Goal: Check status: Check status

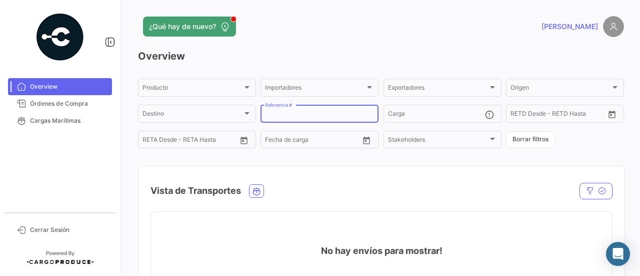
click at [345, 116] on input "Referencia #" at bounding box center [319, 115] width 109 height 7
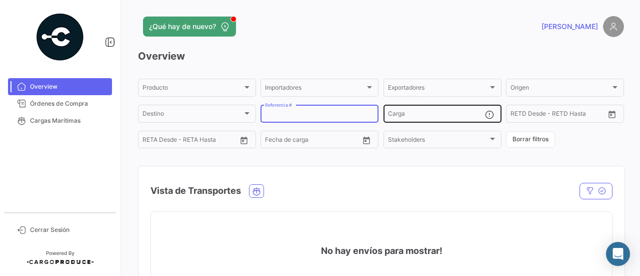
paste input "4700003679"
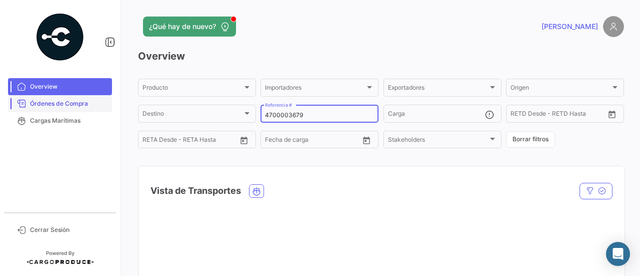
type input "4700003679"
click at [80, 106] on span "Órdenes de Compra" at bounding box center [69, 103] width 78 height 9
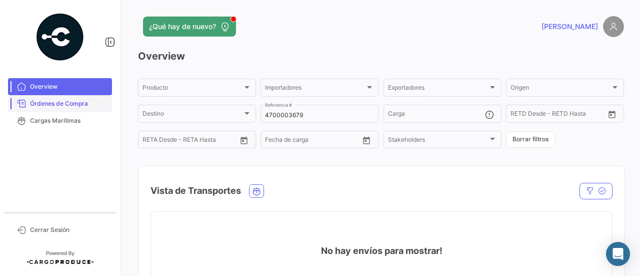
click at [75, 107] on span "Órdenes de Compra" at bounding box center [69, 103] width 78 height 9
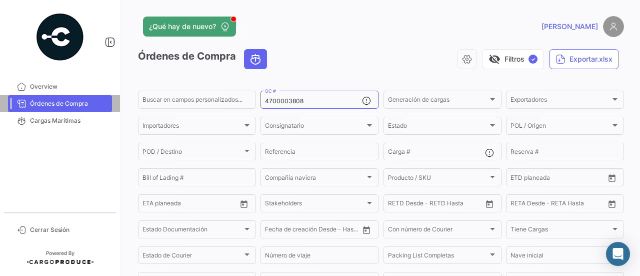
click at [75, 107] on span "Órdenes de Compra" at bounding box center [69, 103] width 78 height 9
click at [314, 107] on div "4700003808 OC #" at bounding box center [313, 99] width 97 height 20
click at [310, 104] on input "4700003808" at bounding box center [313, 101] width 97 height 7
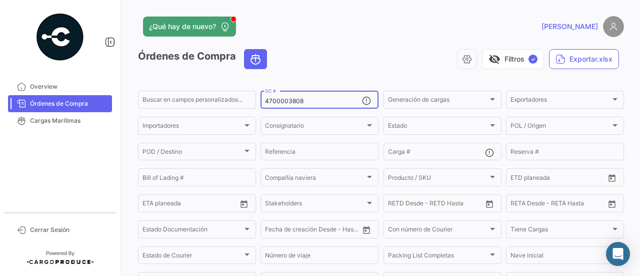
click at [310, 104] on input "4700003808" at bounding box center [313, 101] width 97 height 7
paste input "679"
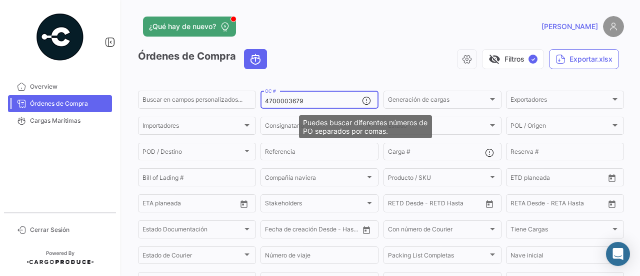
type input "4700003679"
click at [374, 68] on div "visibility_off Filtros ✓ Exportar.xlsx" at bounding box center [449, 59] width 349 height 20
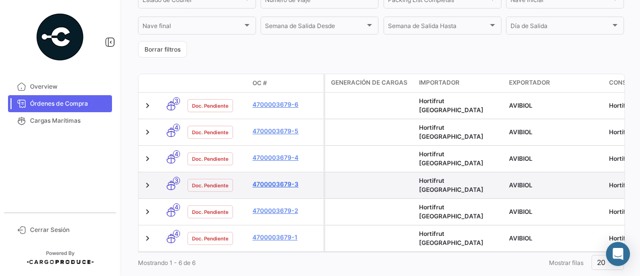
scroll to position [260, 0]
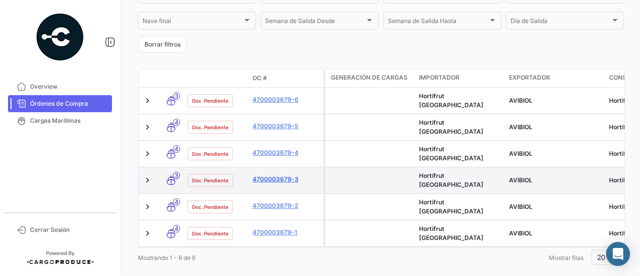
click at [287, 175] on link "4700003679-3" at bounding box center [286, 179] width 67 height 9
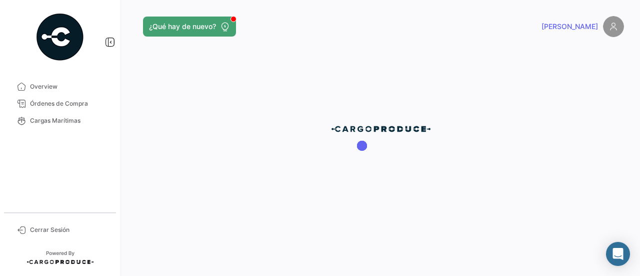
click at [290, 168] on div at bounding box center [381, 138] width 518 height 276
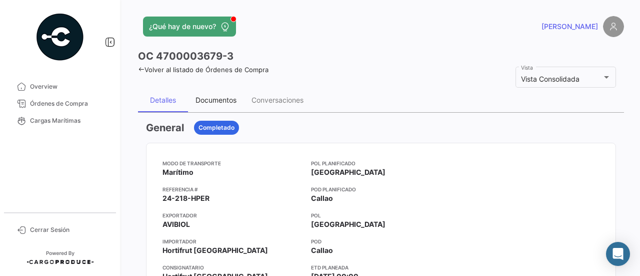
click at [221, 97] on div "Documentos" at bounding box center [216, 100] width 41 height 9
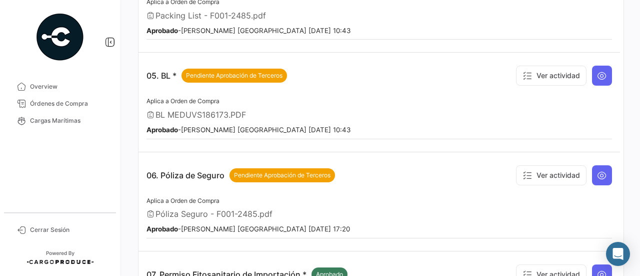
scroll to position [550, 0]
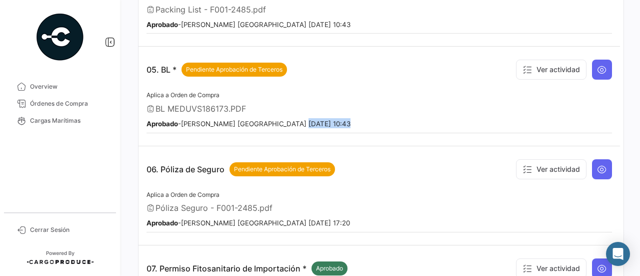
drag, startPoint x: 203, startPoint y: 122, endPoint x: 278, endPoint y: 110, distance: 75.9
click at [278, 110] on div "Aplica a Orden de Compra BL MEDUVS186173.PDF Aprobado - [PERSON_NAME] - Hortifr…" at bounding box center [380, 111] width 466 height 44
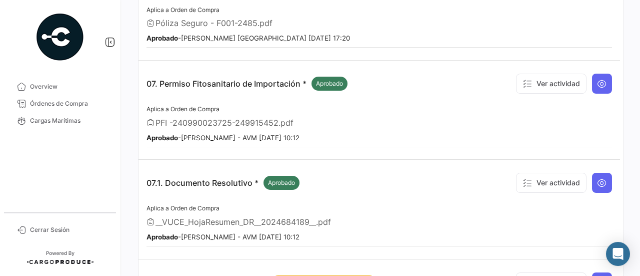
scroll to position [750, 0]
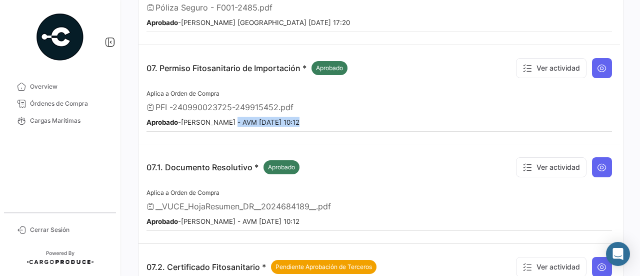
drag, startPoint x: 188, startPoint y: 116, endPoint x: 229, endPoint y: 109, distance: 41.6
click at [229, 109] on div "Aplica a Orden de Compra PFI -240990023725-249915452.pdf Aprobado - [PERSON_NAM…" at bounding box center [380, 110] width 466 height 44
click at [229, 118] on small "Aprobado - [PERSON_NAME] - AVM [DATE] 10:12" at bounding box center [223, 122] width 153 height 8
drag, startPoint x: 186, startPoint y: 107, endPoint x: 215, endPoint y: 108, distance: 29.5
click at [215, 118] on small "Aprobado - [PERSON_NAME] - AVM [DATE] 10:12" at bounding box center [223, 122] width 153 height 8
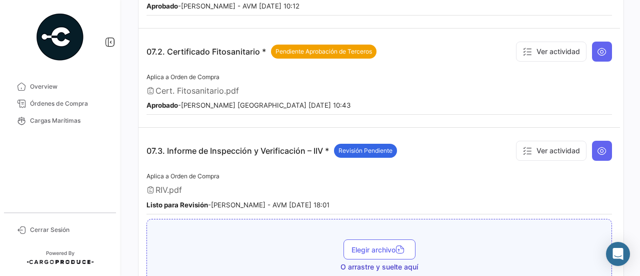
scroll to position [950, 0]
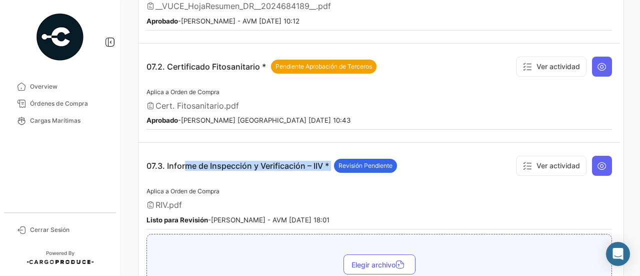
drag, startPoint x: 181, startPoint y: 152, endPoint x: 290, endPoint y: 155, distance: 108.6
click at [290, 159] on p "07.3. Informe de Inspección y Verificación – IIV * Revisión Pendiente" at bounding box center [272, 166] width 251 height 14
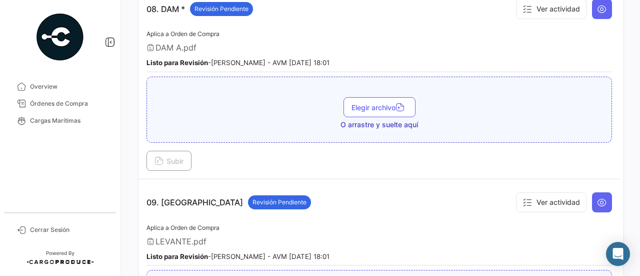
scroll to position [1350, 0]
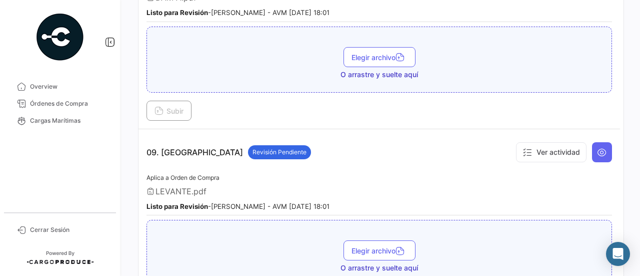
click at [164, 186] on span "LEVANTE.pdf" at bounding box center [181, 191] width 51 height 10
click at [169, 186] on span "LEVANTE.pdf" at bounding box center [181, 191] width 51 height 10
click at [592, 142] on button at bounding box center [602, 152] width 20 height 20
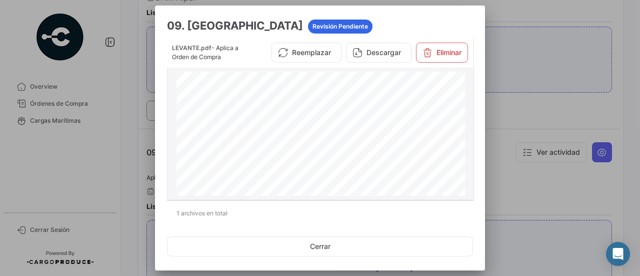
scroll to position [100, 0]
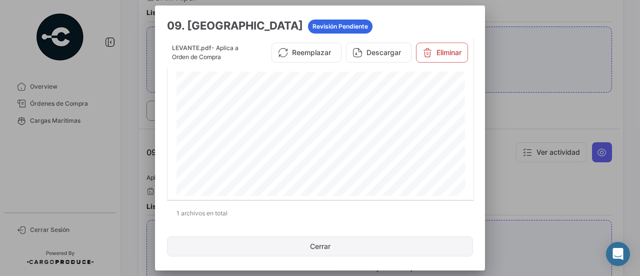
click at [337, 245] on button "Cerrar" at bounding box center [320, 246] width 306 height 20
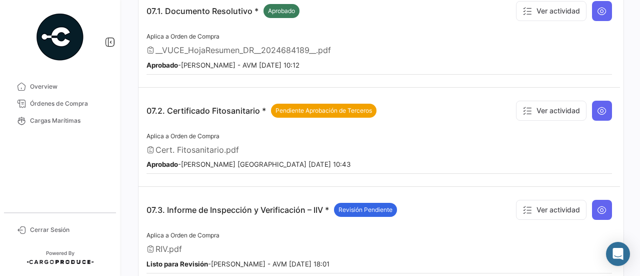
scroll to position [929, 0]
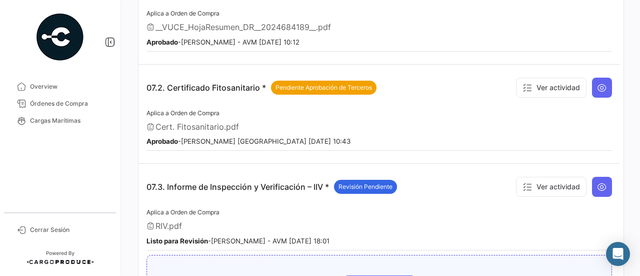
click at [413, 184] on div "07.3. Informe de Inspección y Verificación – IIV * Revisión Pendiente Ver activ…" at bounding box center [380, 187] width 466 height 30
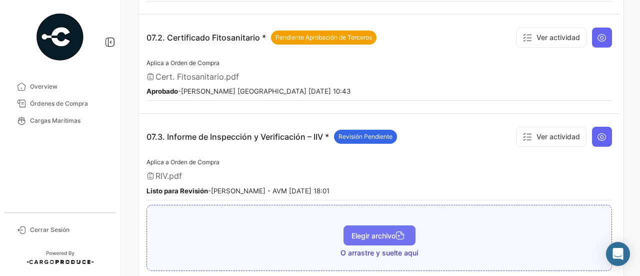
click at [373, 231] on span "Elegir archivo" at bounding box center [380, 235] width 56 height 9
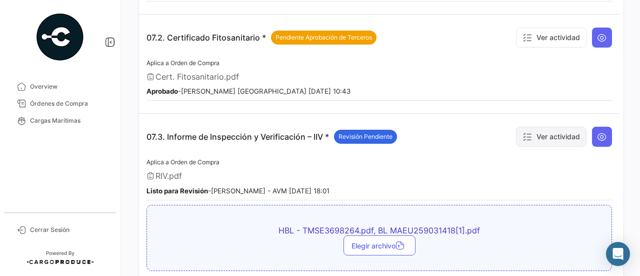
click at [545, 127] on button "Ver actividad" at bounding box center [551, 137] width 71 height 20
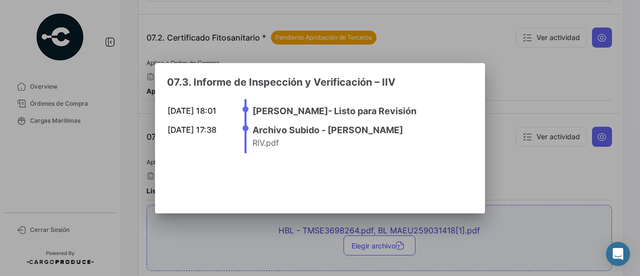
click at [165, 125] on mat-dialog-content "[DATE] 18:01 [PERSON_NAME] para Revisión [DATE] 17:38 Archivo Subido - [PERSON_…" at bounding box center [320, 126] width 330 height 74
click at [503, 165] on div at bounding box center [320, 138] width 640 height 276
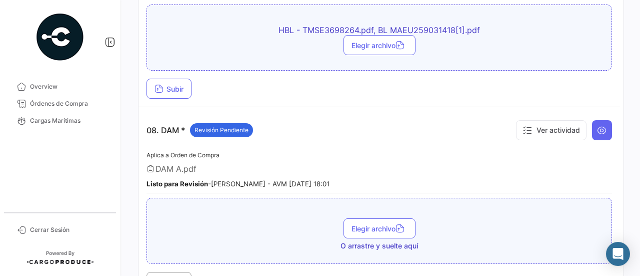
scroll to position [1229, 0]
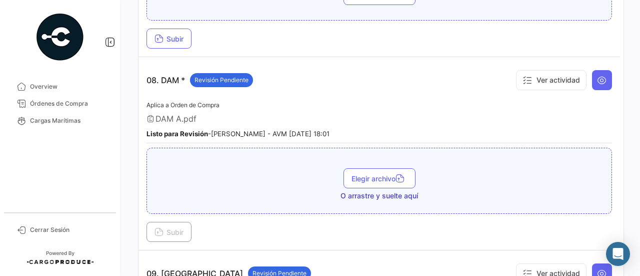
click at [328, 108] on div "Aplica a Orden de Compra DAM A.pdf Listo para Revisión - [PERSON_NAME] - AVM [D…" at bounding box center [380, 121] width 466 height 44
click at [390, 114] on div "DAM A.pdf" at bounding box center [380, 119] width 466 height 10
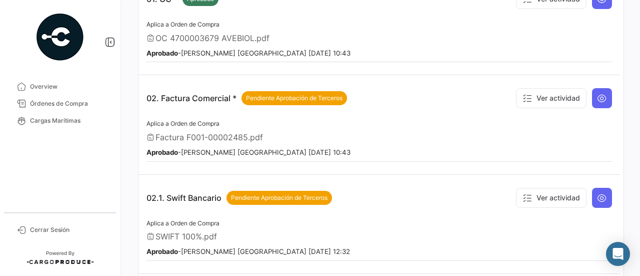
scroll to position [129, 0]
